Goal: Task Accomplishment & Management: Use online tool/utility

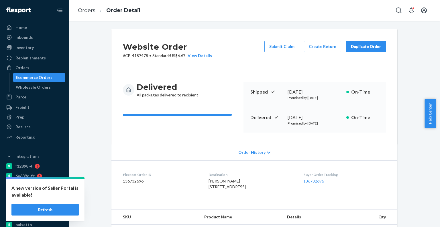
click at [52, 78] on div "Ecommerce Orders" at bounding box center [39, 77] width 52 height 8
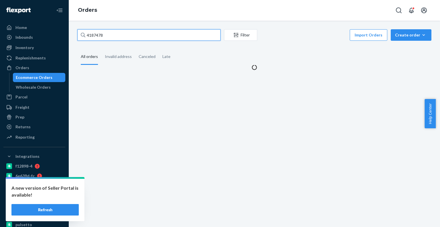
click at [113, 37] on input "4187478" at bounding box center [148, 34] width 143 height 11
paste input "208580"
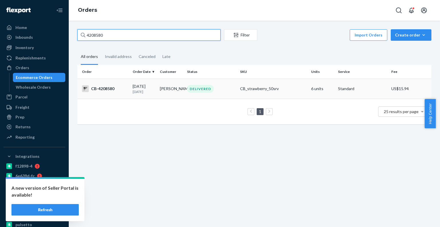
type input "4208580"
click at [150, 85] on div "[DATE] [DATE]" at bounding box center [144, 88] width 23 height 11
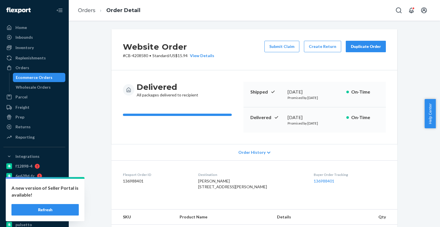
click at [323, 41] on div "Submit Claim Create Return Duplicate Order" at bounding box center [325, 50] width 126 height 18
click at [322, 47] on button "Create Return" at bounding box center [322, 46] width 37 height 11
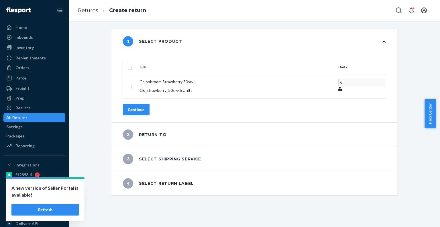
click at [132, 64] on input "checkbox" at bounding box center [129, 67] width 5 height 6
checkbox input "true"
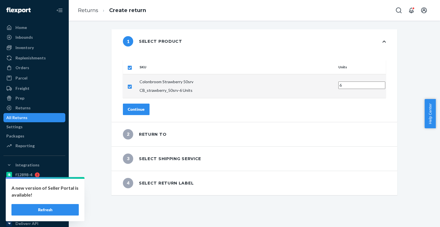
click at [150, 104] on button "Continue" at bounding box center [136, 108] width 27 height 11
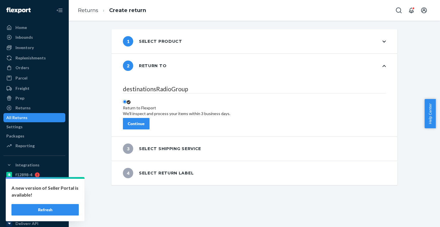
click at [150, 118] on button "Continue" at bounding box center [136, 123] width 27 height 11
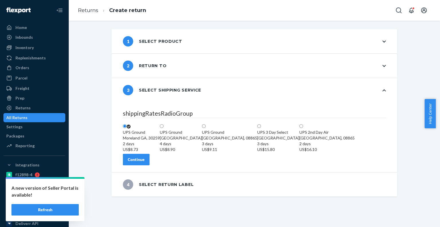
click at [145, 162] on div "Continue" at bounding box center [136, 159] width 17 height 6
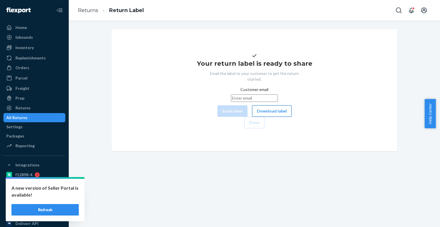
click at [252, 117] on button "Download label" at bounding box center [272, 110] width 40 height 11
